Goal: Find specific page/section: Find specific page/section

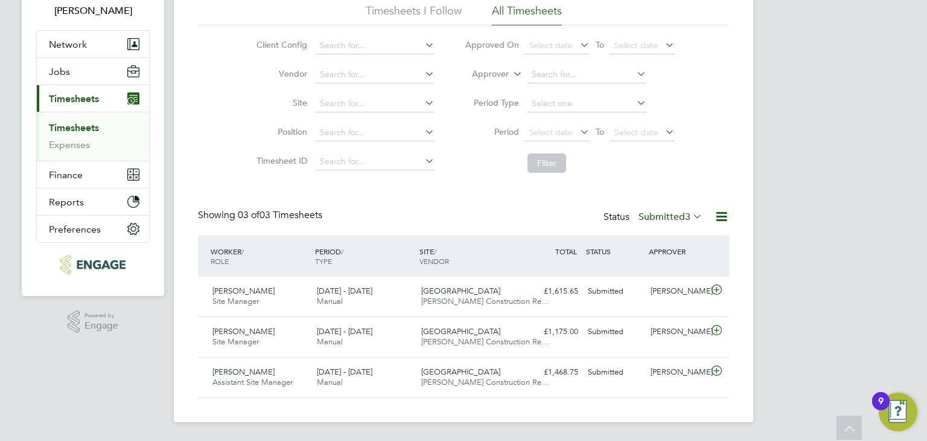
click at [662, 212] on label "Submitted 3" at bounding box center [670, 217] width 64 height 12
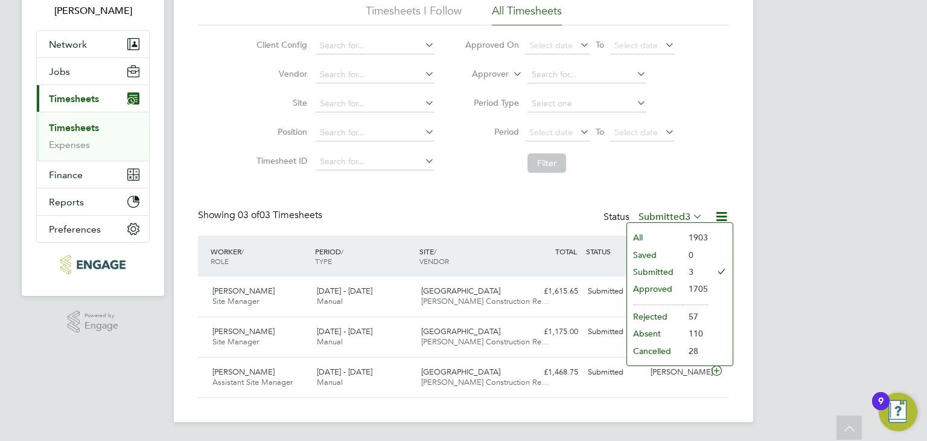
click at [650, 271] on li "Submitted" at bounding box center [655, 271] width 56 height 17
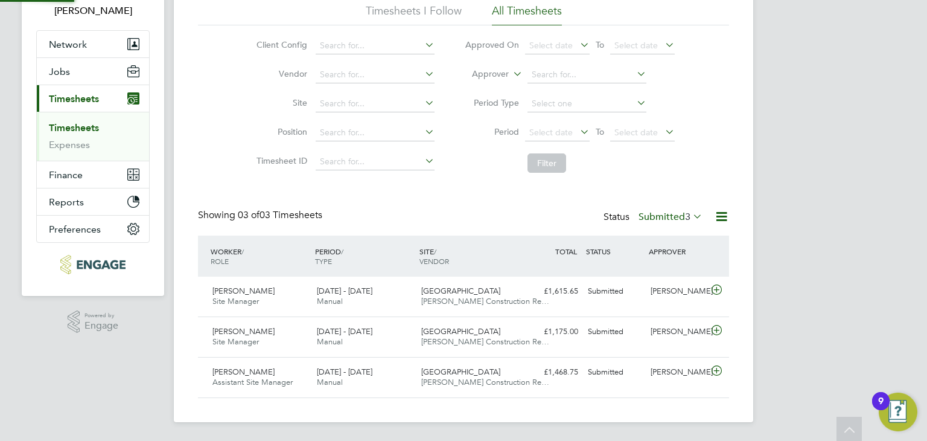
scroll to position [5, 6]
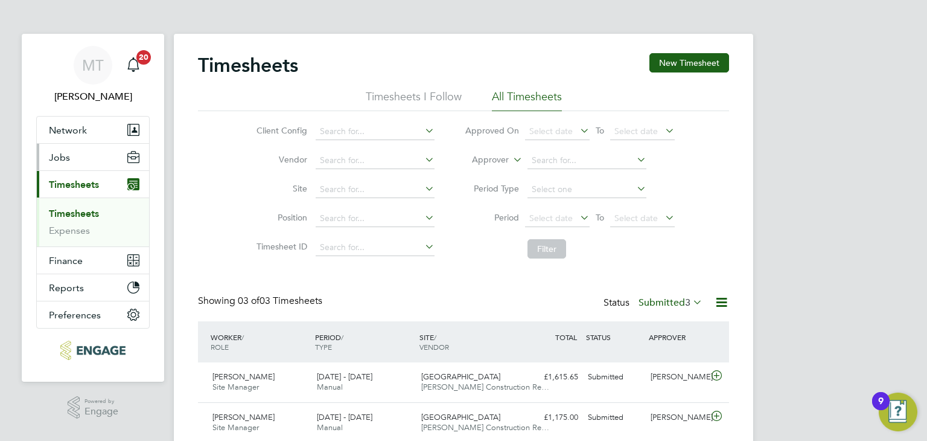
click at [63, 157] on span "Jobs" at bounding box center [59, 156] width 21 height 11
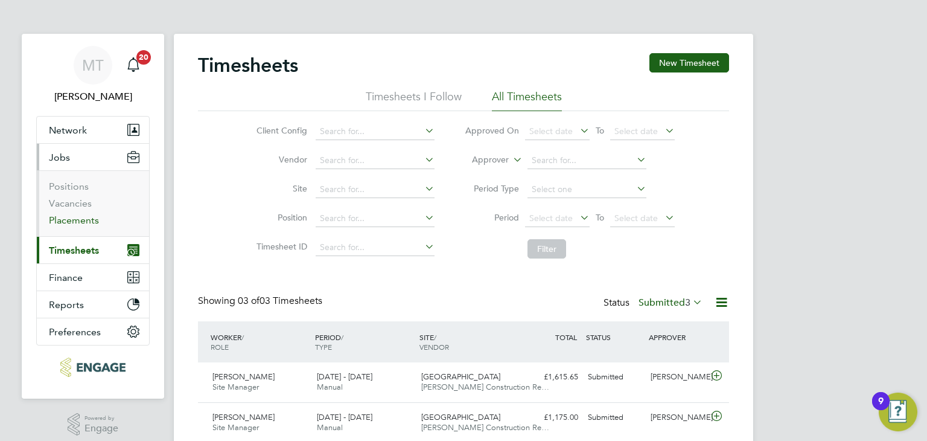
click at [75, 216] on link "Placements" at bounding box center [74, 219] width 50 height 11
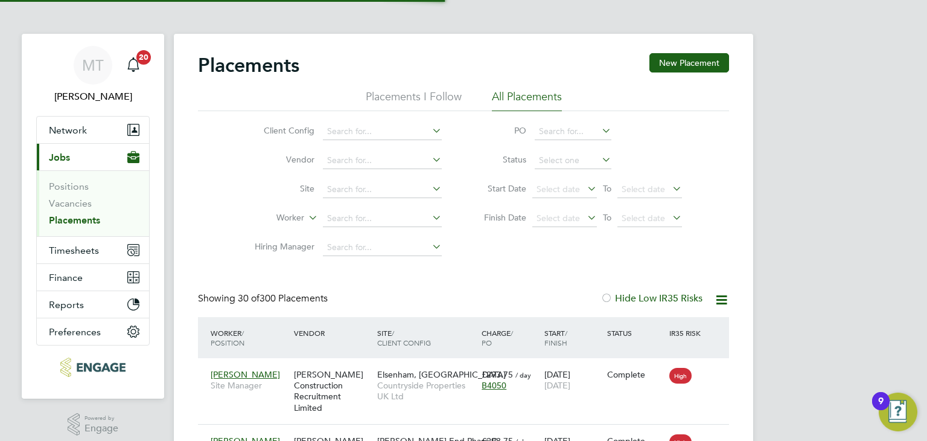
scroll to position [6, 6]
click at [549, 156] on input at bounding box center [573, 160] width 77 height 17
click at [552, 171] on li "Active" at bounding box center [573, 176] width 77 height 16
type input "Active"
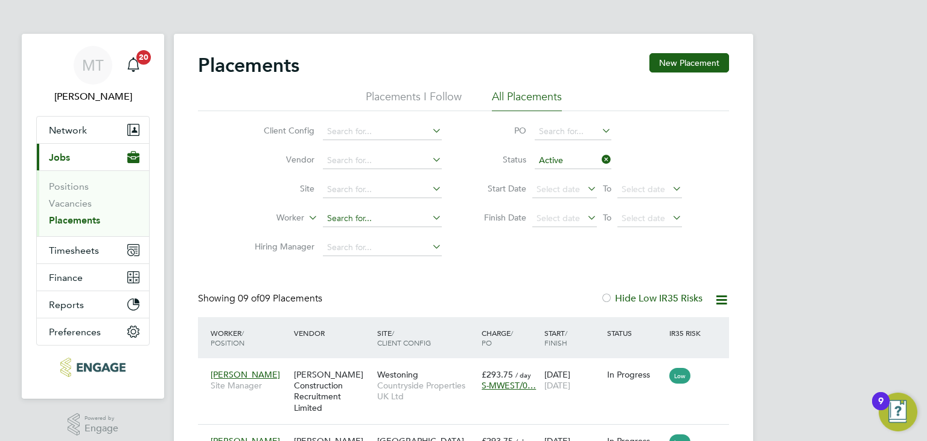
click at [345, 217] on input at bounding box center [382, 218] width 119 height 17
click at [385, 232] on li "[PERSON_NAME] [PERSON_NAME]" at bounding box center [397, 234] width 149 height 16
type input "[PERSON_NAME]"
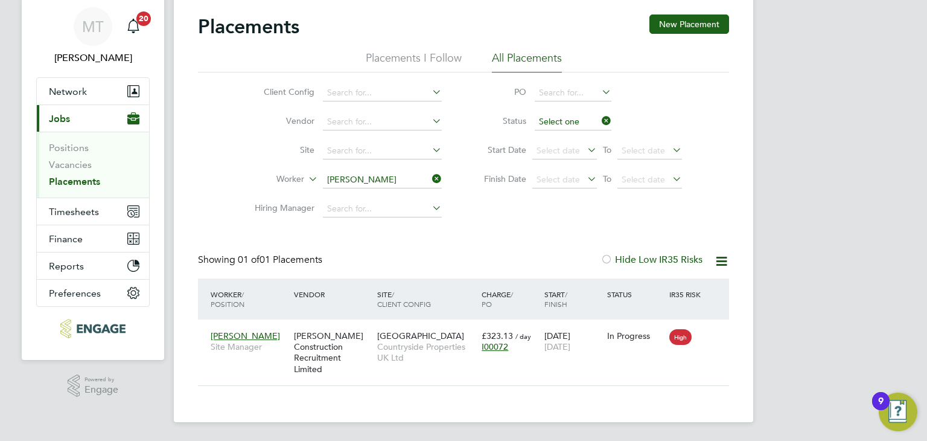
click at [553, 116] on li "Status" at bounding box center [577, 121] width 240 height 29
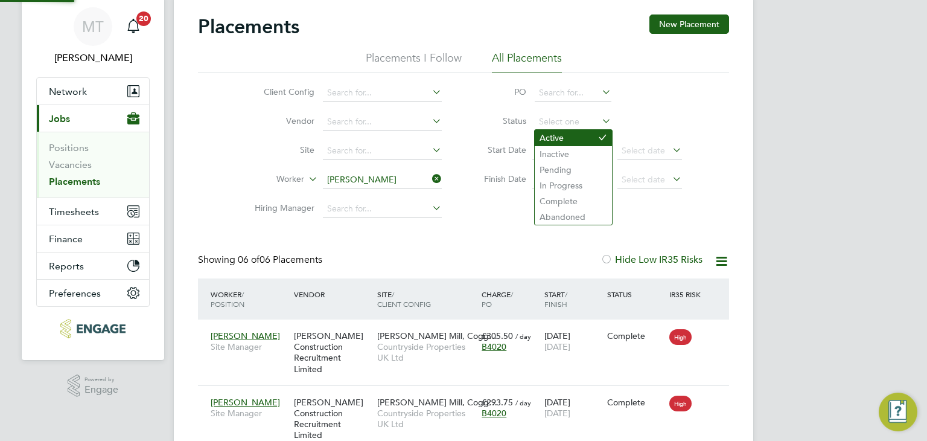
scroll to position [6, 6]
click at [549, 150] on li "Inactive" at bounding box center [573, 154] width 77 height 16
type input "Inactive"
